Goal: Information Seeking & Learning: Learn about a topic

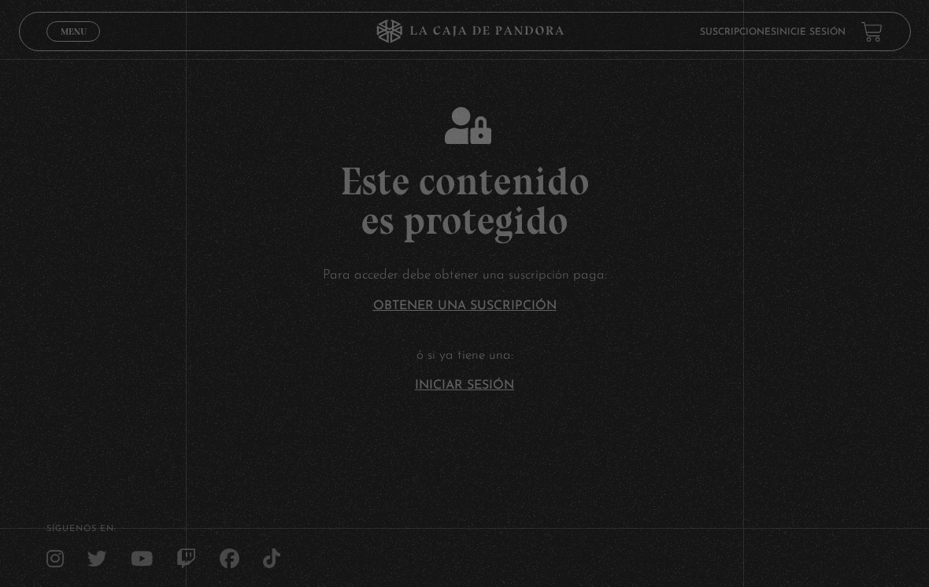
scroll to position [144, 0]
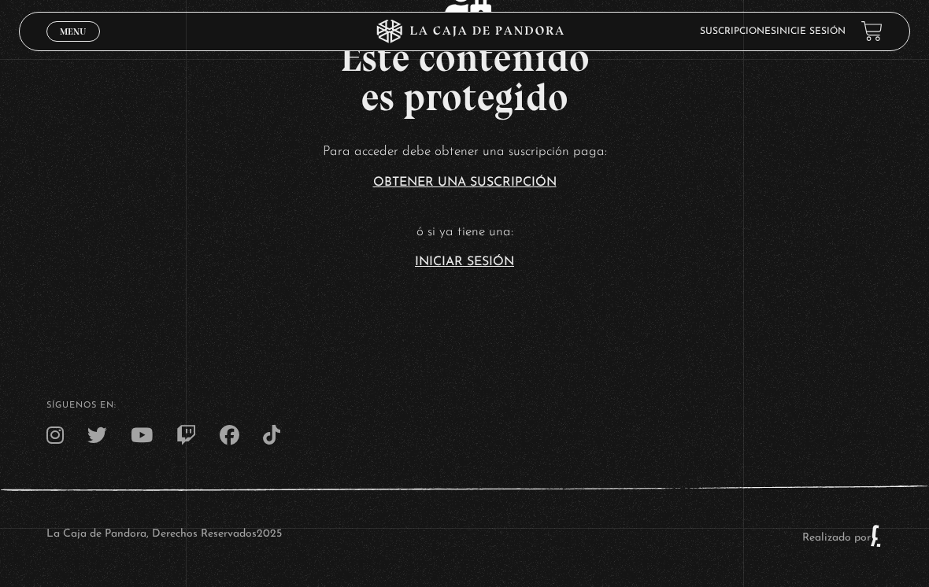
click at [815, 17] on header "Menu Cerrar Suscripciones Inicie sesión" at bounding box center [465, 31] width 892 height 39
click at [803, 53] on h2 "Este contenido es protegido" at bounding box center [464, 77] width 929 height 79
click at [820, 35] on link "Inicie sesión" at bounding box center [810, 31] width 69 height 9
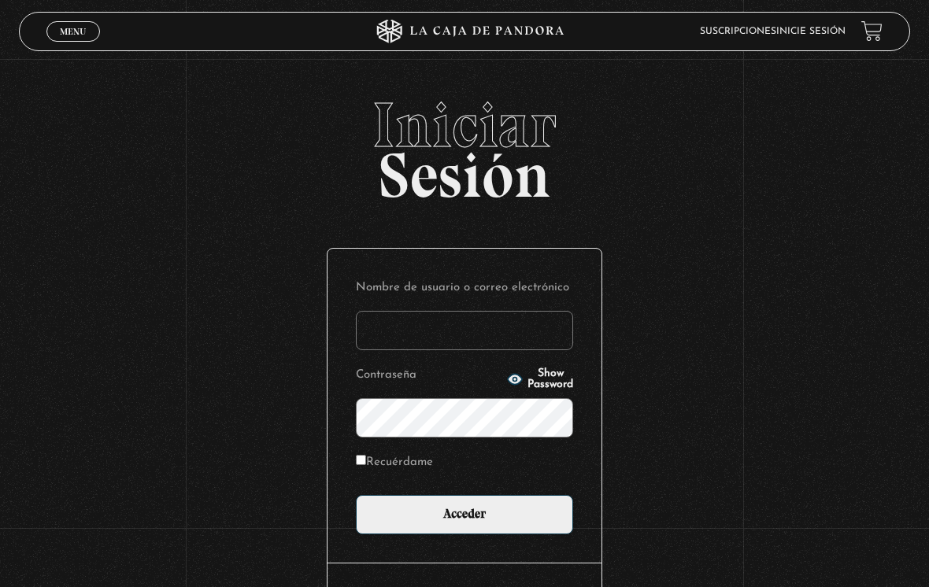
type input "DMORALESPALAVECINO@GMAIL.COM"
click at [464, 519] on input "Acceder" at bounding box center [464, 514] width 217 height 39
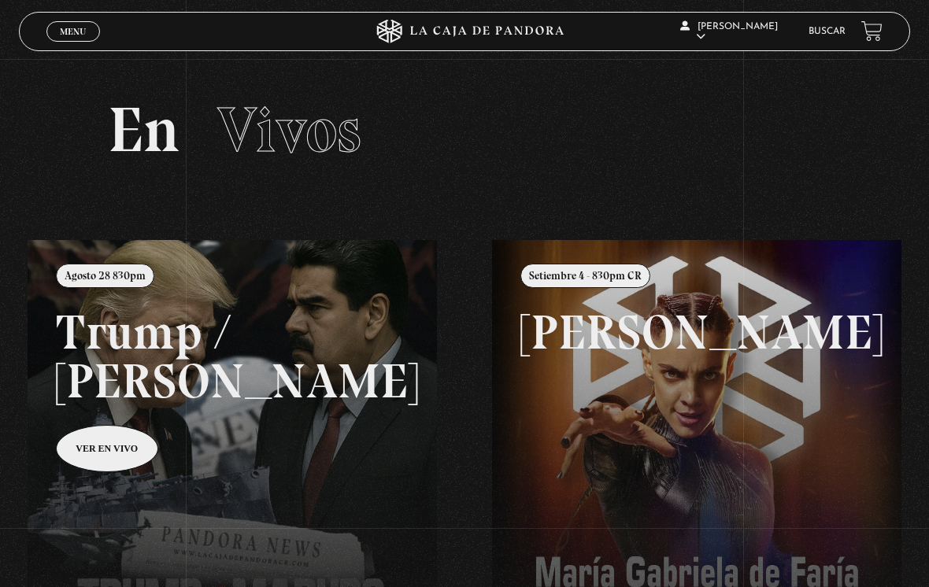
click at [830, 28] on link "Buscar" at bounding box center [826, 31] width 37 height 9
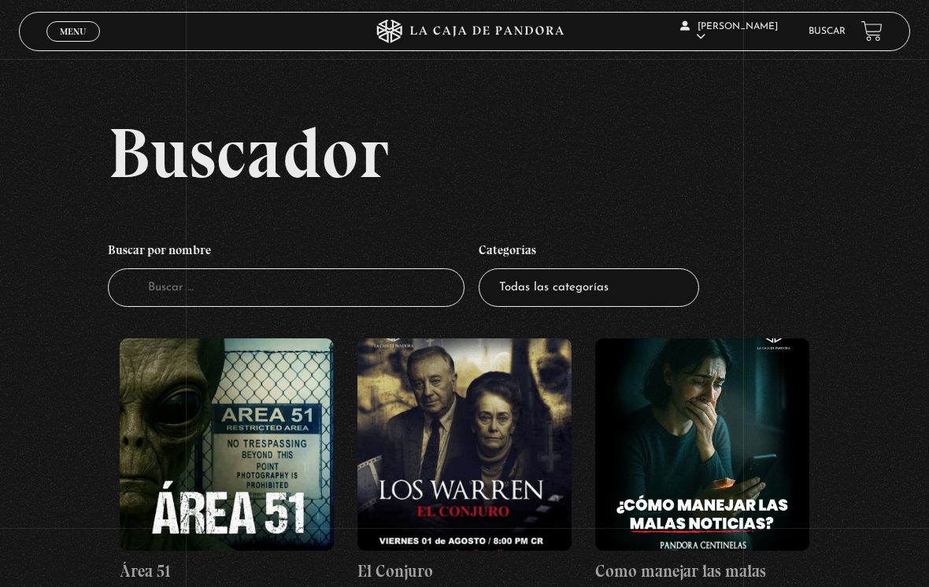
click at [379, 283] on input "Buscador" at bounding box center [286, 287] width 357 height 39
type input "Dr"
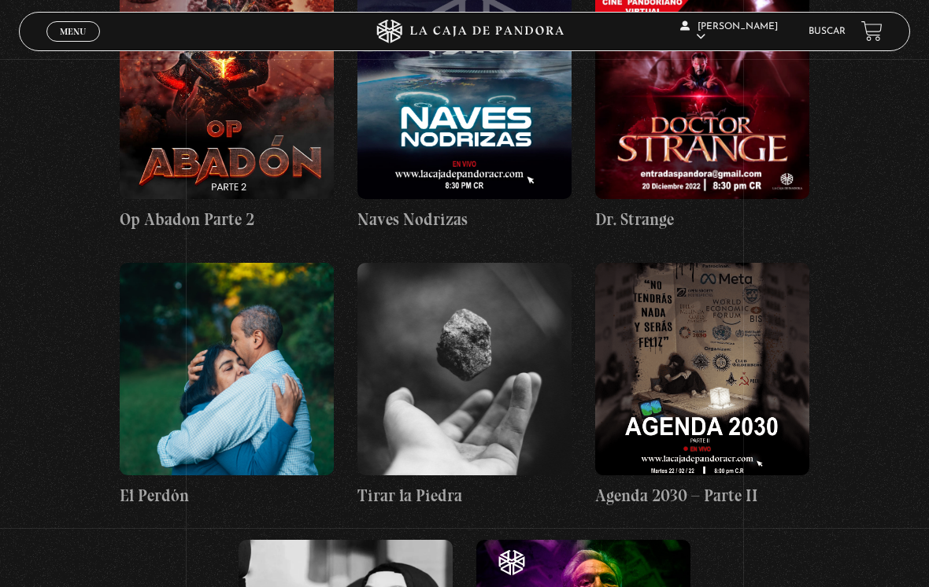
scroll to position [628, 0]
click at [726, 139] on figure at bounding box center [702, 93] width 214 height 213
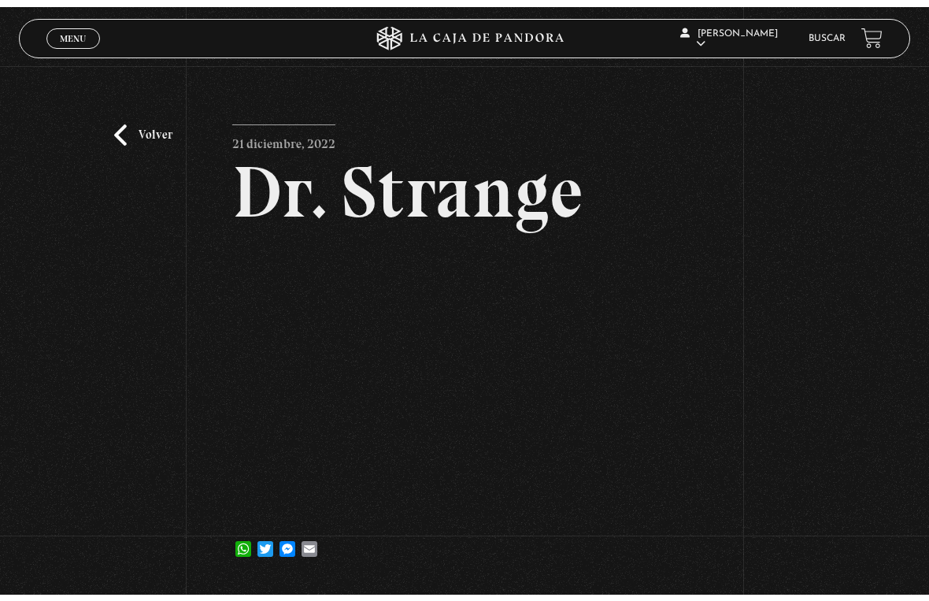
scroll to position [19, 0]
